Goal: Transaction & Acquisition: Purchase product/service

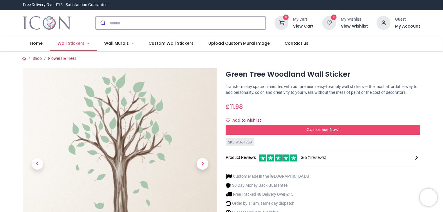
click at [75, 40] on link "Wall Stickers" at bounding box center [73, 43] width 47 height 15
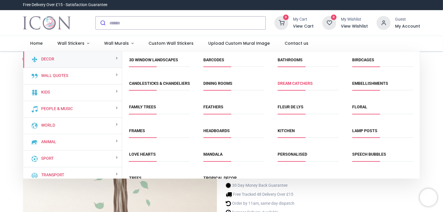
click at [292, 83] on link "Dream Catchers" at bounding box center [295, 83] width 35 height 5
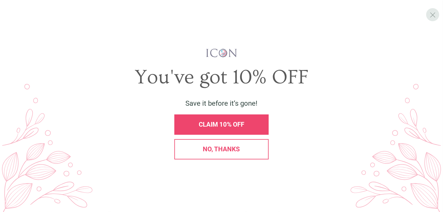
click at [435, 16] on span "X" at bounding box center [433, 14] width 6 height 9
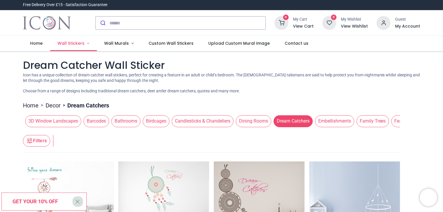
click at [62, 40] on link "Wall Stickers" at bounding box center [73, 43] width 47 height 15
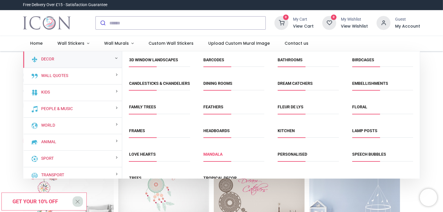
click at [218, 156] on link "Mandala" at bounding box center [212, 154] width 19 height 5
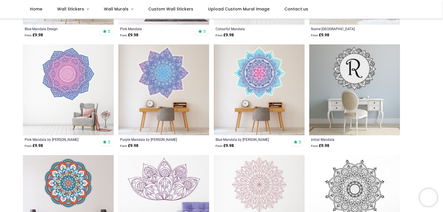
scroll to position [210, 0]
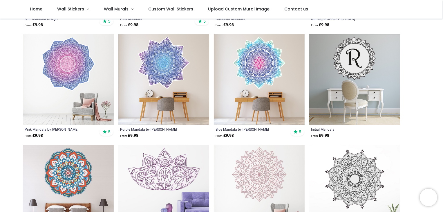
drag, startPoint x: 442, startPoint y: 50, endPoint x: 442, endPoint y: 63, distance: 13.3
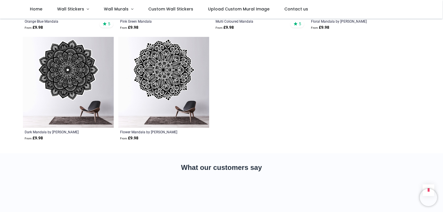
scroll to position [0, 0]
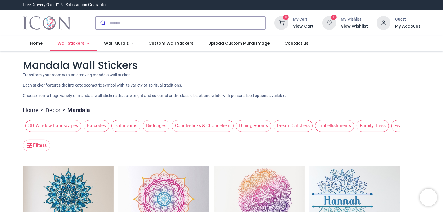
click at [71, 43] on span "Wall Stickers" at bounding box center [70, 43] width 27 height 6
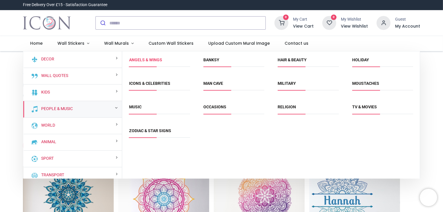
click at [153, 58] on link "Angels & Wings" at bounding box center [145, 59] width 33 height 5
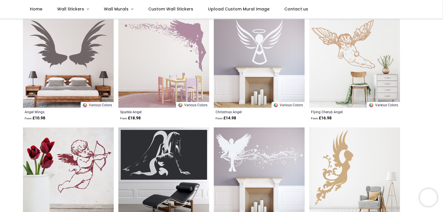
scroll to position [238, 0]
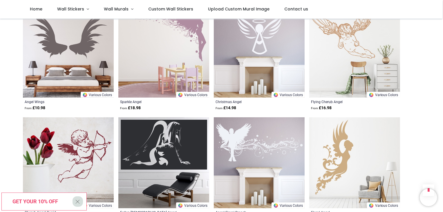
drag, startPoint x: 442, startPoint y: 67, endPoint x: 443, endPoint y: 96, distance: 29.3
click at [443, 96] on html "Login • Register Home Wall Stickers" at bounding box center [221, 106] width 443 height 212
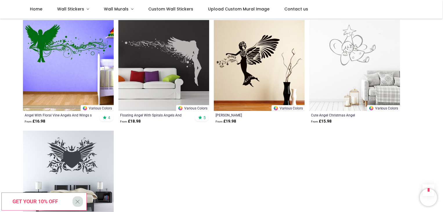
scroll to position [667, 0]
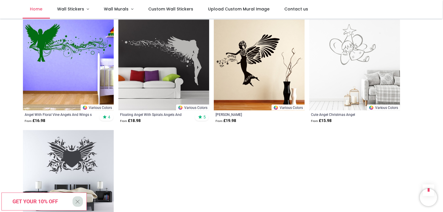
click at [35, 8] on span "Home" at bounding box center [36, 9] width 12 height 6
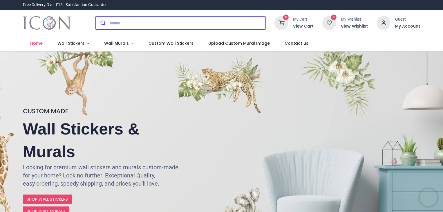
click at [144, 27] on input "search" at bounding box center [187, 23] width 156 height 13
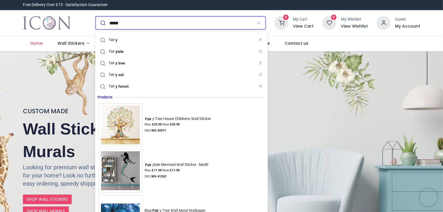
type input "*****"
click at [96, 17] on button "submit" at bounding box center [103, 23] width 14 height 13
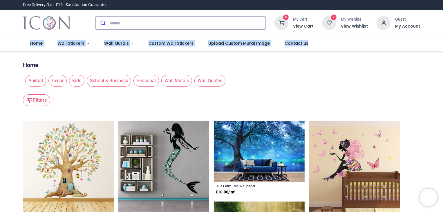
drag, startPoint x: 442, startPoint y: 23, endPoint x: 443, endPoint y: 41, distance: 18.9
click at [443, 41] on html "Login • Register Home Wall Stickers" at bounding box center [221, 106] width 443 height 212
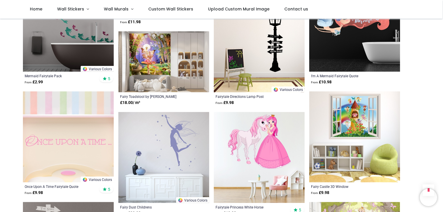
scroll to position [557, 0]
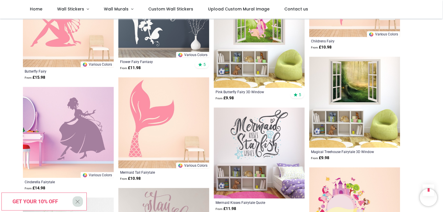
scroll to position [1219, 0]
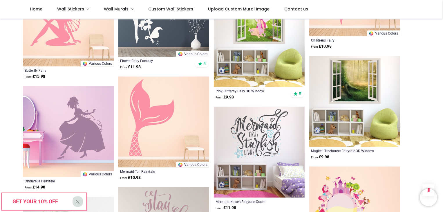
click at [368, 84] on img at bounding box center [354, 101] width 91 height 91
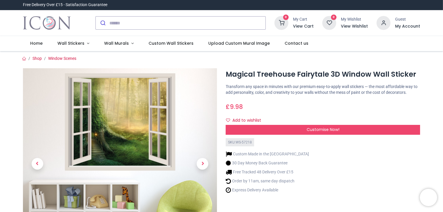
click at [114, 122] on img at bounding box center [120, 165] width 194 height 194
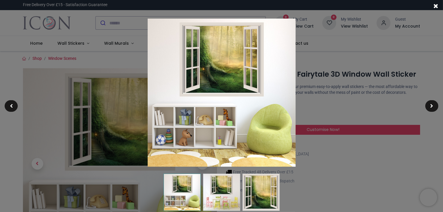
click at [221, 95] on img at bounding box center [222, 93] width 148 height 148
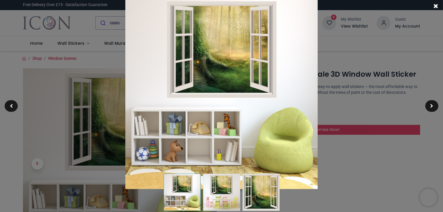
click at [221, 95] on img at bounding box center [221, 93] width 192 height 192
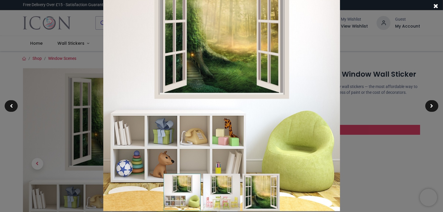
click at [221, 95] on img at bounding box center [221, 92] width 237 height 237
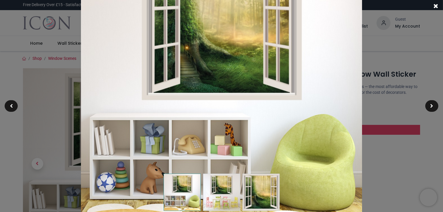
click at [221, 95] on img at bounding box center [221, 92] width 281 height 281
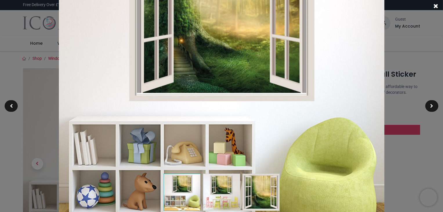
click at [437, 7] on span at bounding box center [436, 6] width 5 height 6
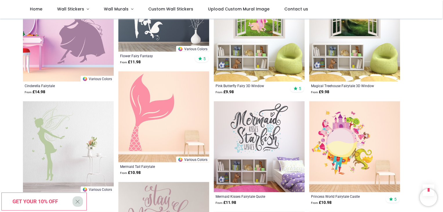
scroll to position [741, 0]
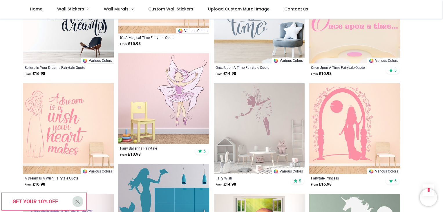
scroll to position [1368, 0]
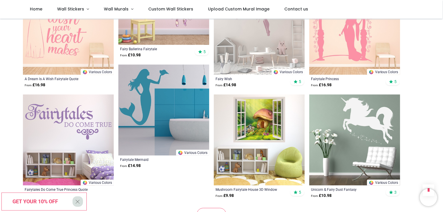
scroll to position [1472, 0]
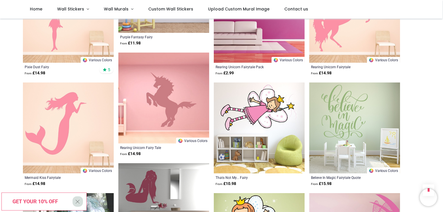
scroll to position [2134, 0]
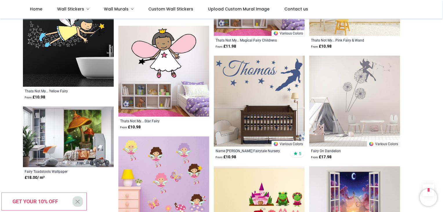
scroll to position [2935, 0]
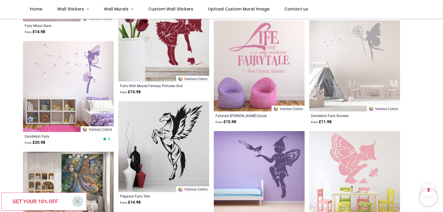
scroll to position [3167, 0]
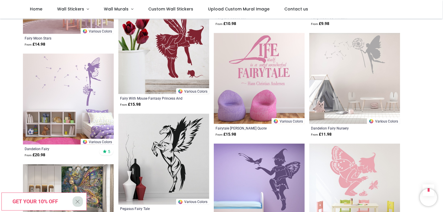
scroll to position [3155, 0]
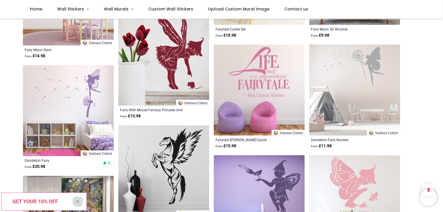
click at [367, 57] on img at bounding box center [354, 90] width 91 height 91
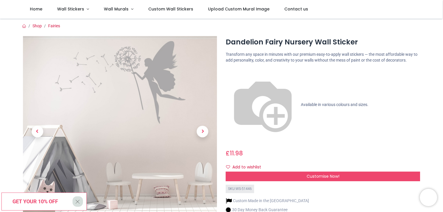
scroll to position [84, 0]
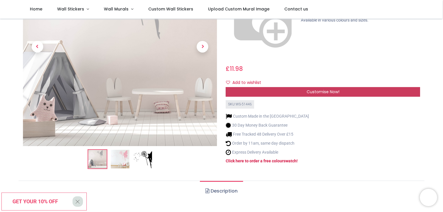
click at [347, 87] on div "Customise Now!" at bounding box center [323, 92] width 194 height 10
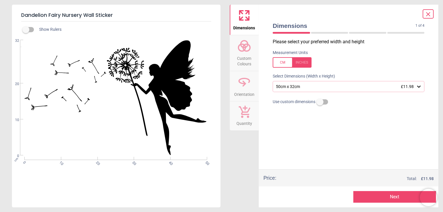
click at [420, 85] on icon at bounding box center [419, 87] width 6 height 6
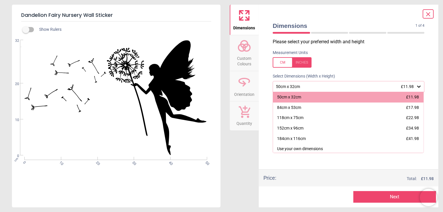
click at [420, 85] on icon at bounding box center [419, 87] width 6 height 6
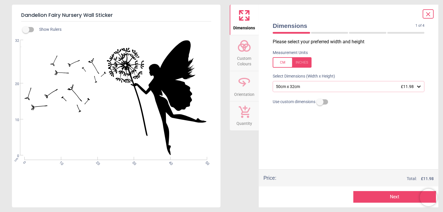
click at [249, 50] on circle at bounding box center [246, 47] width 7 height 7
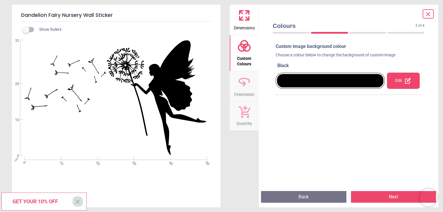
click at [338, 80] on div at bounding box center [330, 80] width 106 height 13
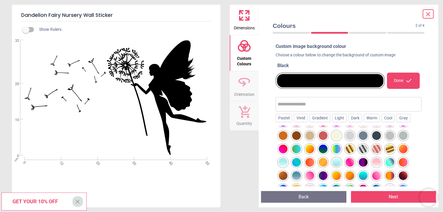
scroll to position [132, 0]
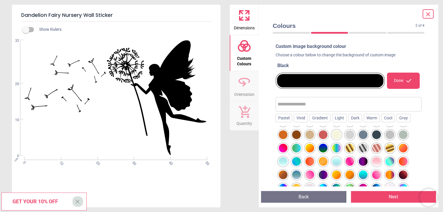
click at [288, 6] on div at bounding box center [283, 1] width 9 height 9
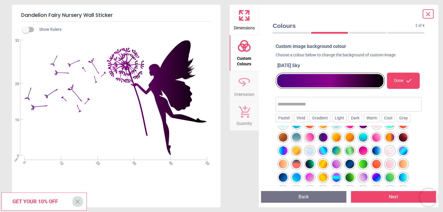
scroll to position [170, 0]
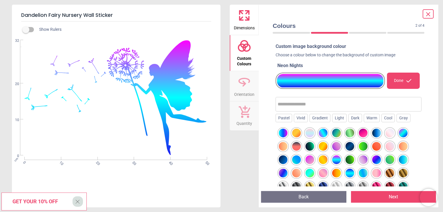
scroll to position [188, 0]
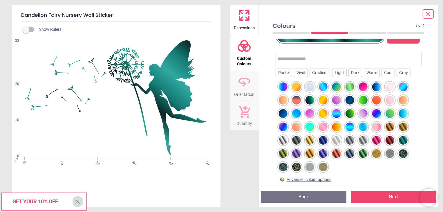
scroll to position [58, 0]
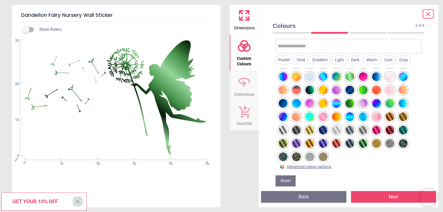
scroll to position [183, 0]
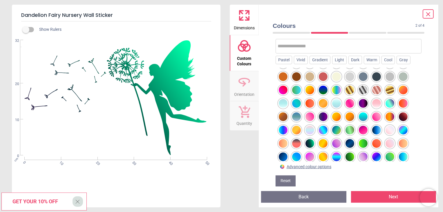
scroll to position [131, 0]
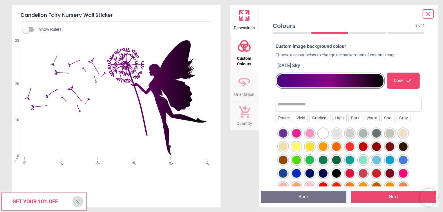
scroll to position [65, 0]
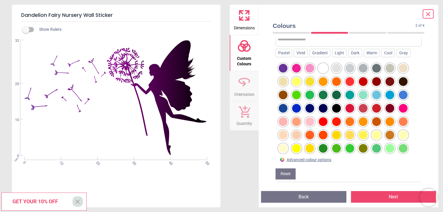
click at [382, 195] on button "Next" at bounding box center [393, 197] width 85 height 12
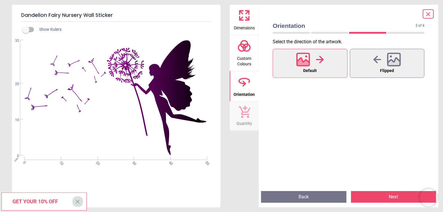
click at [382, 195] on button "Next" at bounding box center [393, 197] width 85 height 12
